Goal: Ask a question

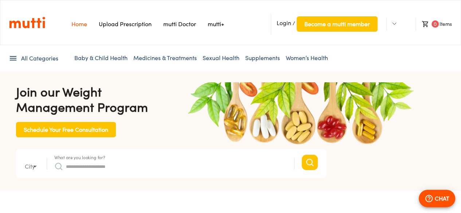
type input "*"
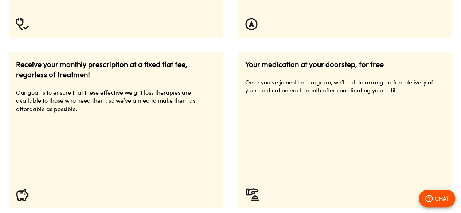
scroll to position [547, 0]
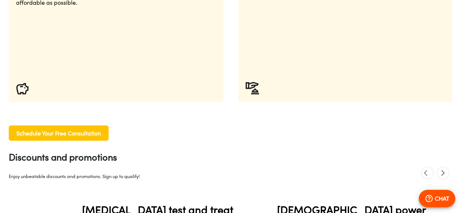
scroll to position [655, 0]
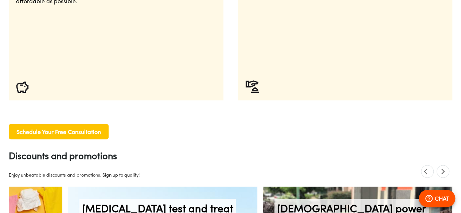
click at [443, 169] on icon "next" at bounding box center [443, 172] width 4 height 6
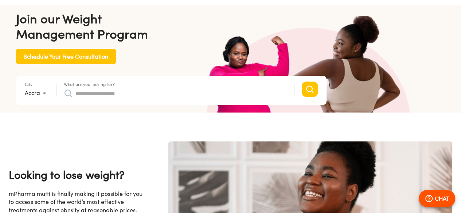
scroll to position [83, 0]
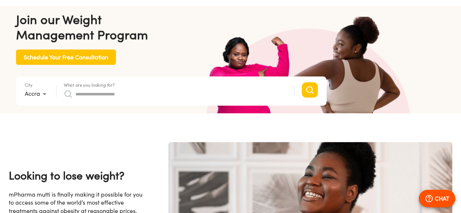
click at [437, 195] on p "CHAT" at bounding box center [441, 198] width 15 height 9
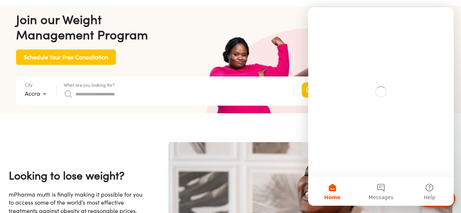
scroll to position [0, 0]
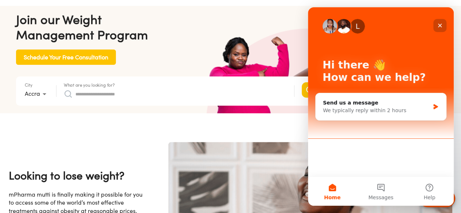
click at [440, 25] on icon "Close" at bounding box center [440, 26] width 4 height 4
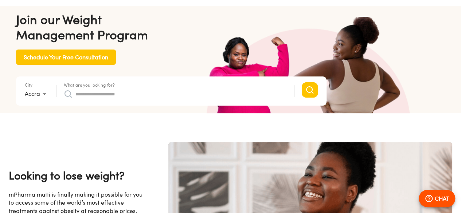
scroll to position [0, 947]
click at [442, 202] on p "CHAT" at bounding box center [441, 198] width 15 height 9
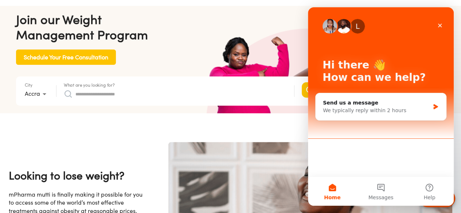
scroll to position [0, 1500]
click at [440, 22] on div "Close" at bounding box center [439, 25] width 13 height 13
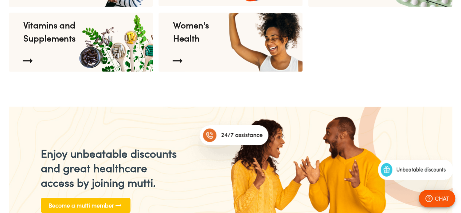
scroll to position [0, 568]
